Goal: Task Accomplishment & Management: Manage account settings

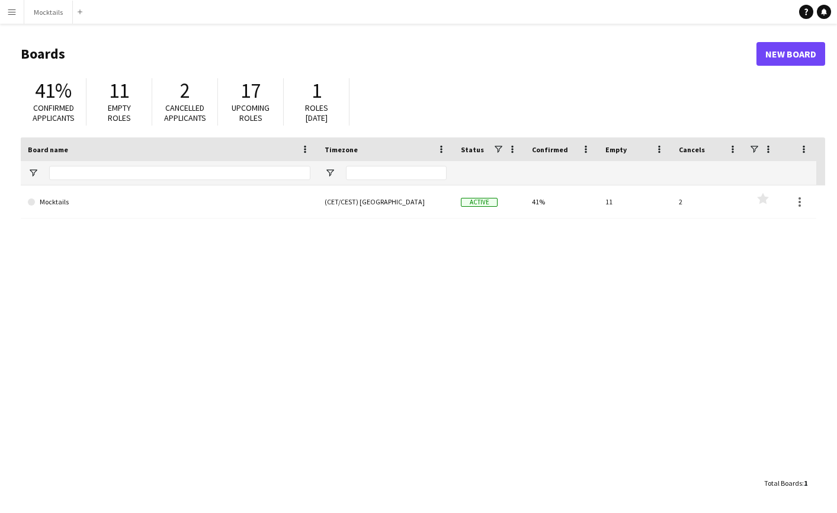
click at [359, 24] on main "Boards New Board 41% Confirmed applicants 11 Empty roles 2 Cancelled applicants…" at bounding box center [418, 268] width 837 height 489
click at [56, 1] on button "Mocktails Close" at bounding box center [48, 12] width 49 height 23
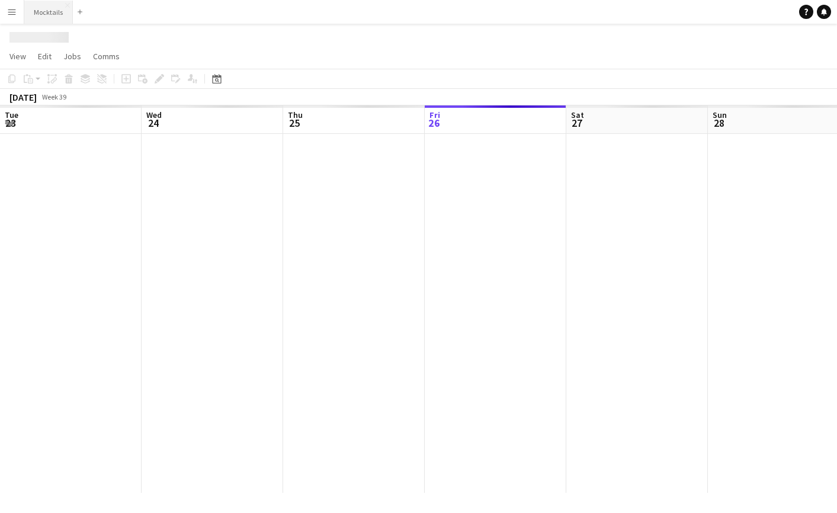
scroll to position [0, 283]
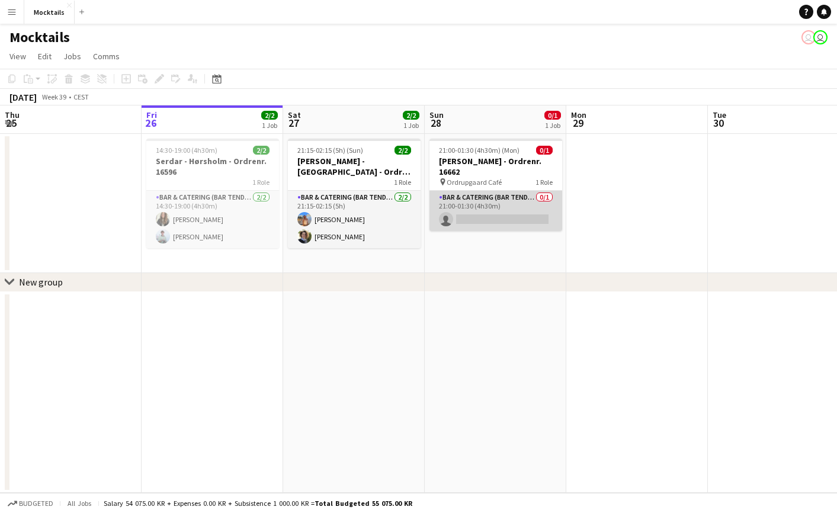
click at [501, 204] on app-card-role "Bar & Catering (Bar Tender) 0/1 21:00-01:30 (4h30m) single-neutral-actions" at bounding box center [496, 211] width 133 height 40
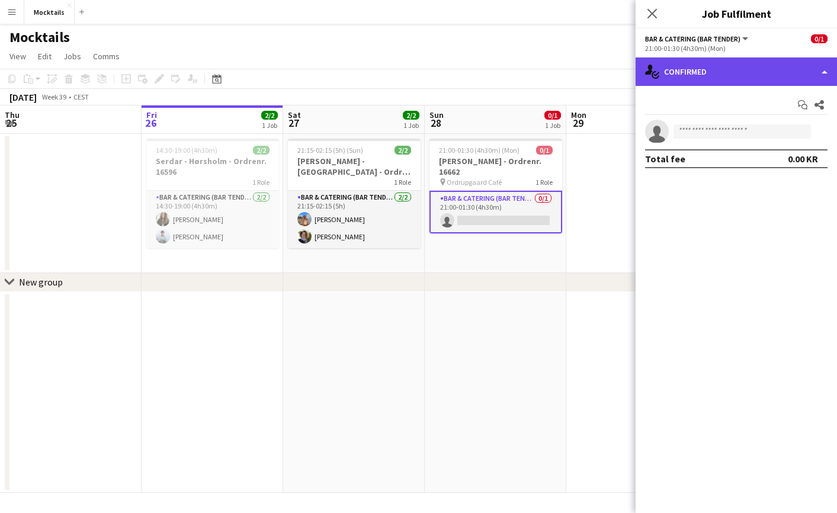
click at [687, 78] on div "single-neutral-actions-check-2 Confirmed" at bounding box center [736, 71] width 201 height 28
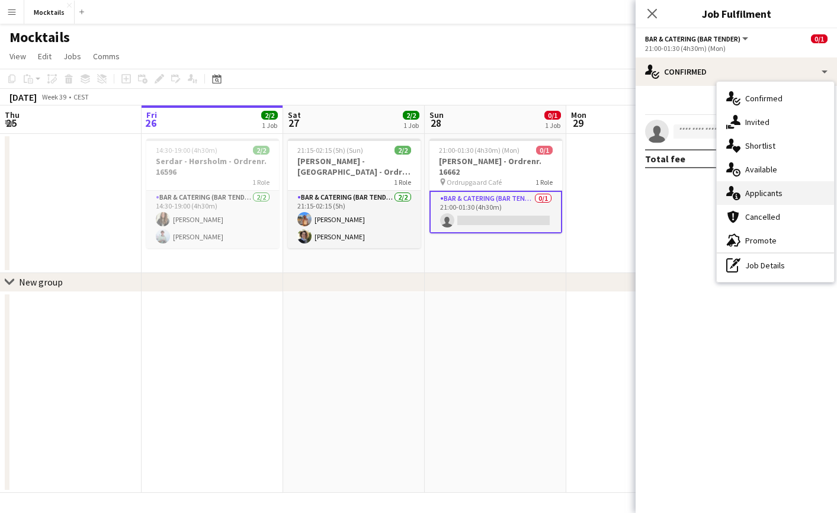
click at [737, 192] on icon "single-neutral-actions-information" at bounding box center [734, 193] width 14 height 14
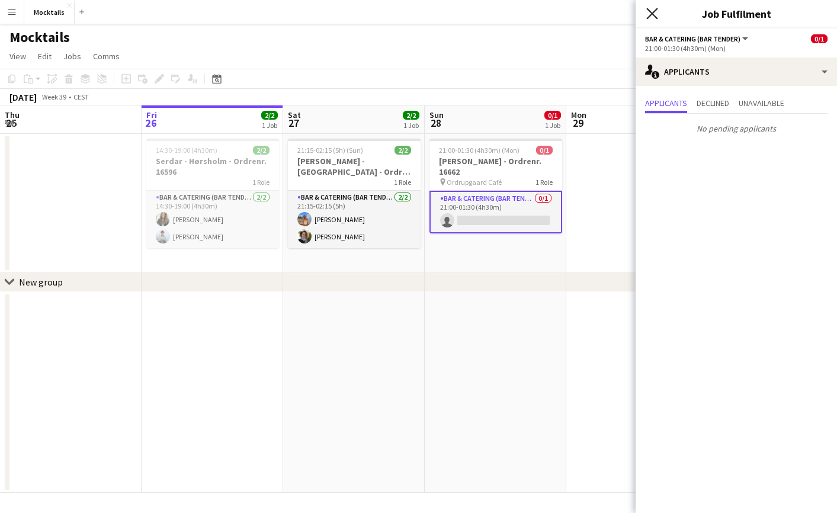
click at [651, 11] on icon at bounding box center [652, 13] width 11 height 11
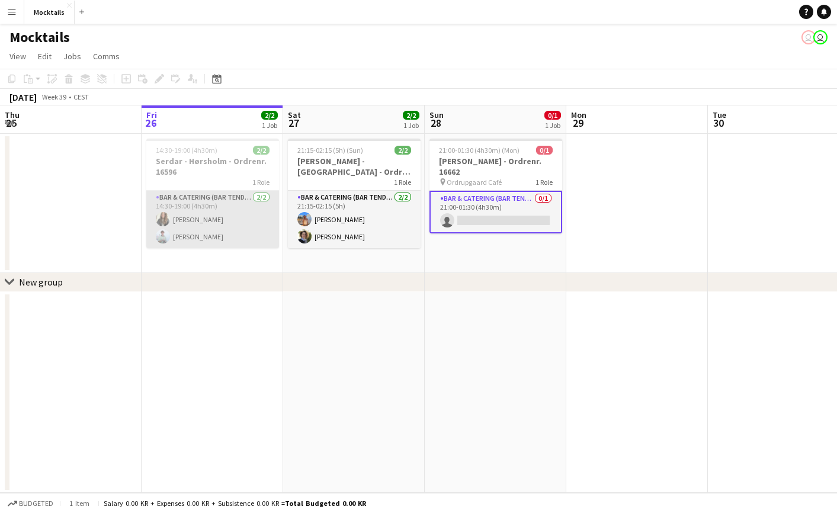
click at [215, 229] on app-card-role "Bar & Catering (Bar Tender) [DATE] 14:30-19:00 (4h30m) [PERSON_NAME] Sebastian …" at bounding box center [212, 219] width 133 height 57
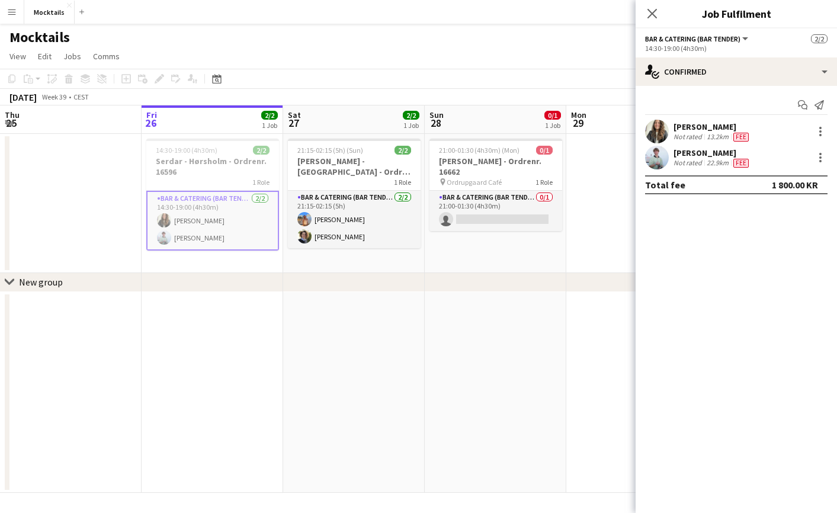
click at [212, 306] on app-date-cell at bounding box center [213, 392] width 142 height 201
